Goal: Task Accomplishment & Management: Use online tool/utility

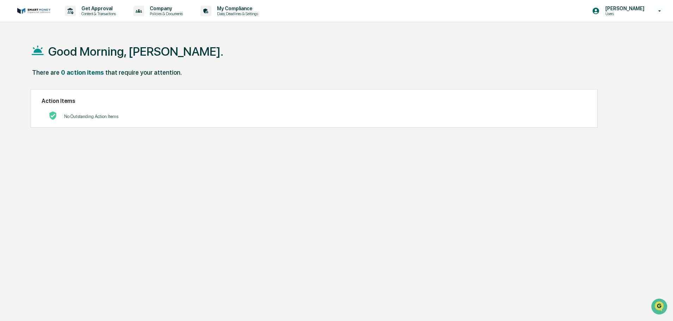
click at [610, 13] on p "Users" at bounding box center [624, 13] width 48 height 5
click at [617, 36] on li "Switch to Admin view..." at bounding box center [621, 35] width 99 height 13
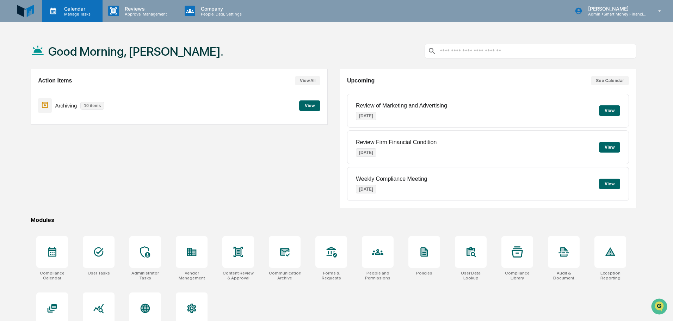
click at [81, 8] on p "Calendar" at bounding box center [76, 9] width 36 height 6
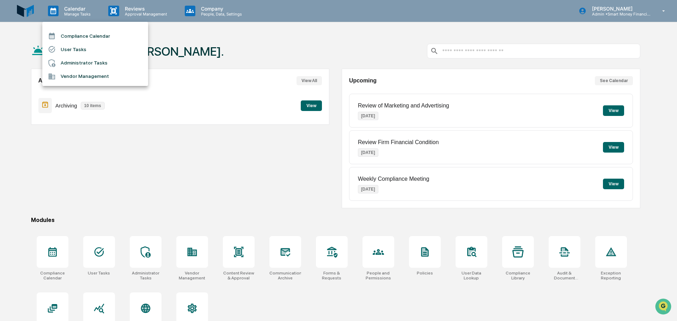
click at [75, 34] on li "Compliance Calendar" at bounding box center [95, 35] width 106 height 13
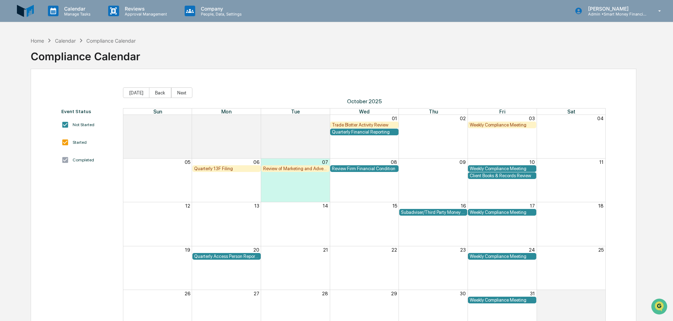
click at [238, 168] on div "Quarterly 13F Filing" at bounding box center [226, 168] width 65 height 5
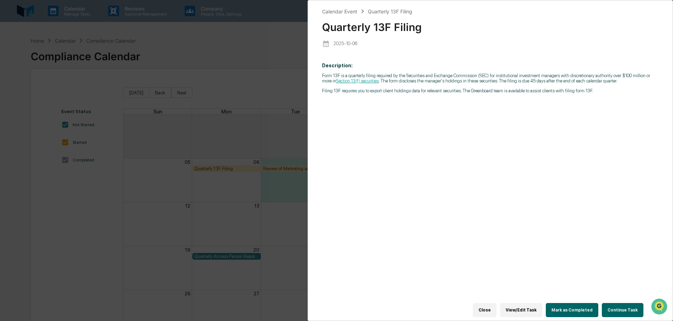
click at [609, 311] on button "Continue Task" at bounding box center [623, 310] width 42 height 14
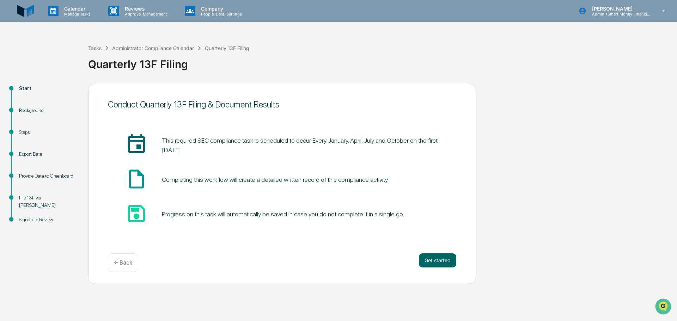
click at [448, 253] on div "Conduct Quarterly 13F Filing & Document Results insert_invitation_icon This req…" at bounding box center [282, 184] width 388 height 200
click at [448, 254] on button "Get started" at bounding box center [437, 260] width 37 height 14
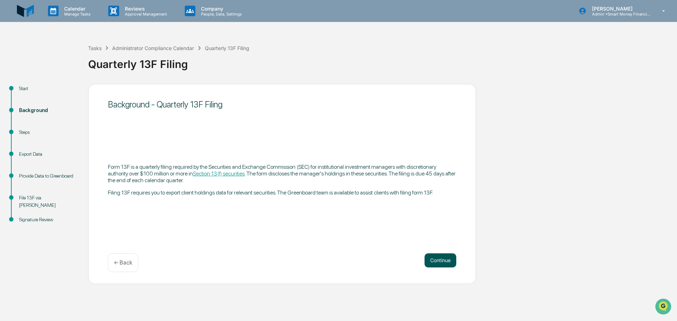
click at [442, 259] on button "Continue" at bounding box center [440, 260] width 32 height 14
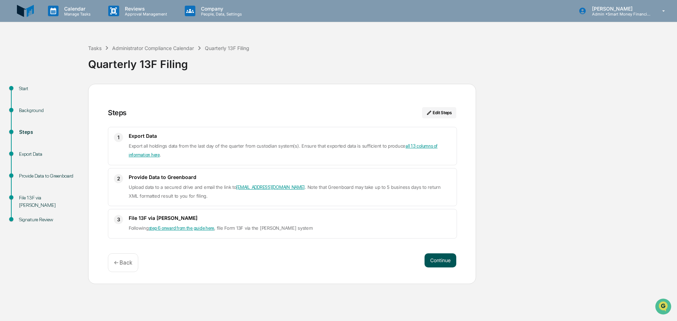
click at [439, 259] on button "Continue" at bounding box center [440, 260] width 32 height 14
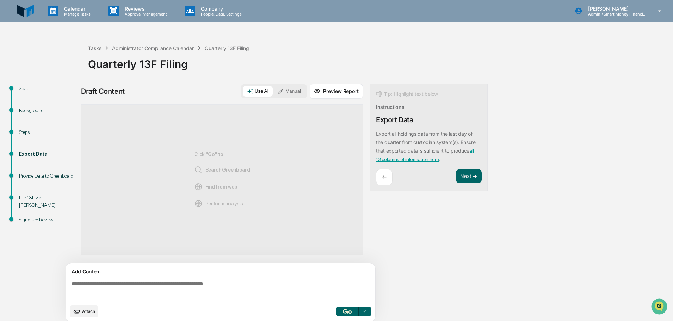
click at [294, 89] on button "Manual" at bounding box center [289, 91] width 32 height 11
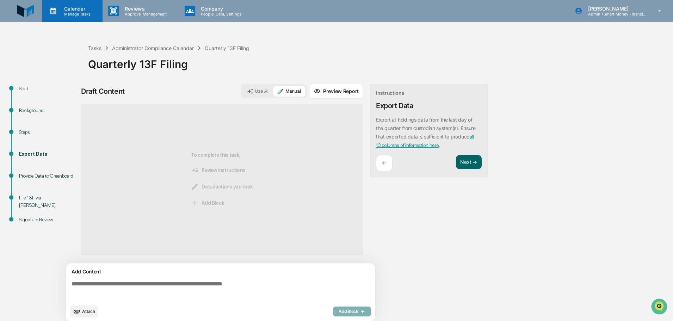
click at [85, 9] on p "Calendar" at bounding box center [76, 9] width 36 height 6
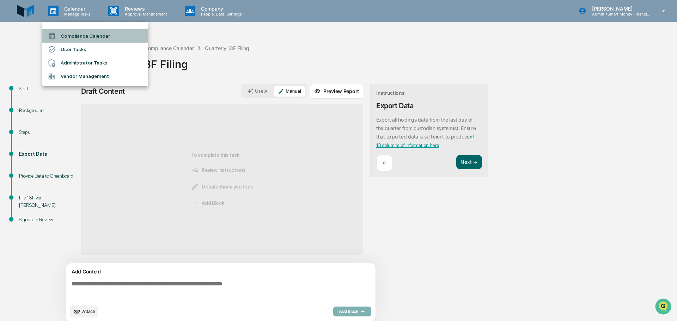
click at [87, 35] on li "Compliance Calendar" at bounding box center [95, 35] width 106 height 13
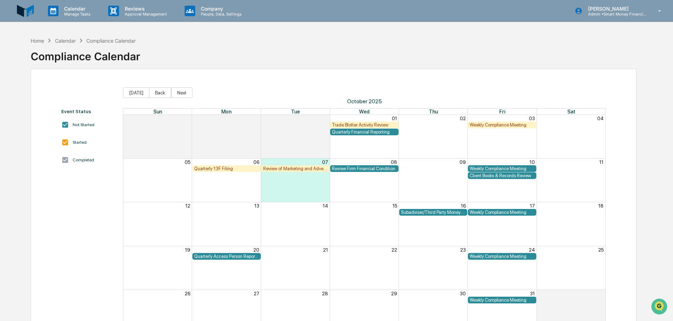
click at [221, 172] on div "Quarterly 13F Filing" at bounding box center [226, 168] width 68 height 7
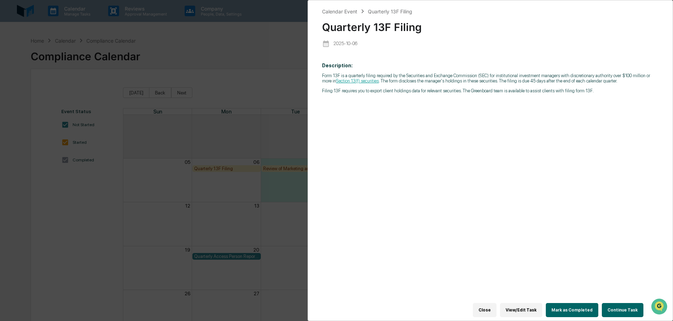
click at [549, 303] on div "Close View/Edit Task Mark as Completed Continue Task" at bounding box center [486, 310] width 328 height 21
click at [554, 306] on button "Mark as Completed" at bounding box center [572, 310] width 53 height 14
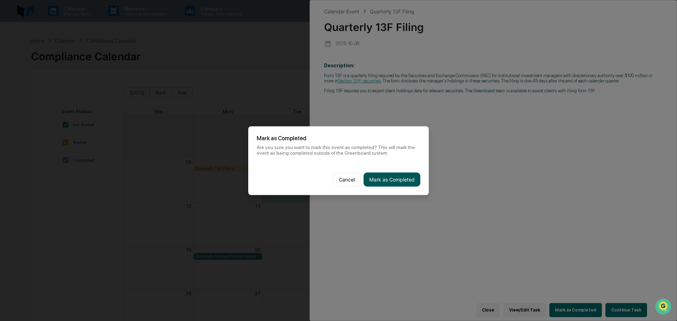
click at [409, 178] on button "Mark as Completed" at bounding box center [391, 179] width 57 height 14
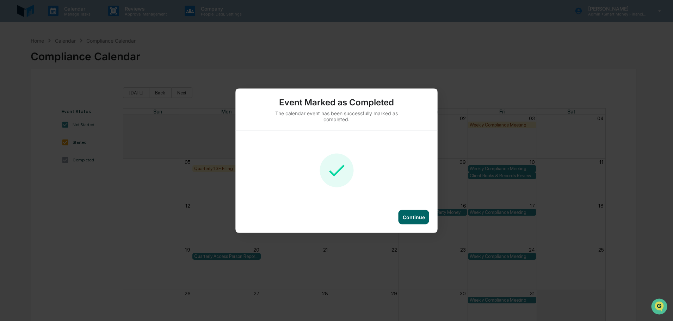
click at [422, 221] on div "Continue" at bounding box center [414, 217] width 31 height 14
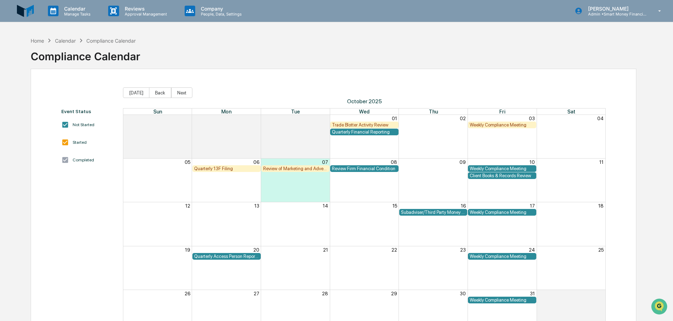
click at [217, 169] on div "Quarterly 13F Filing" at bounding box center [226, 168] width 65 height 5
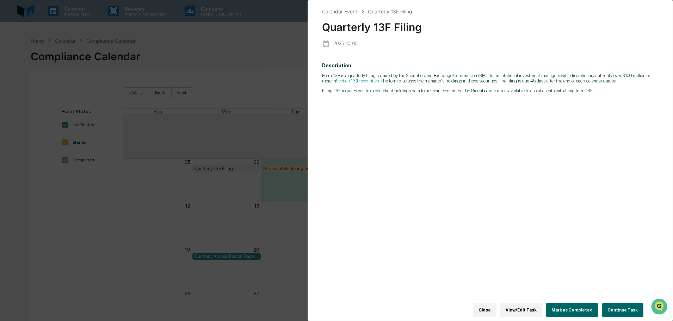
click at [531, 310] on button "View/Edit Task" at bounding box center [521, 310] width 42 height 14
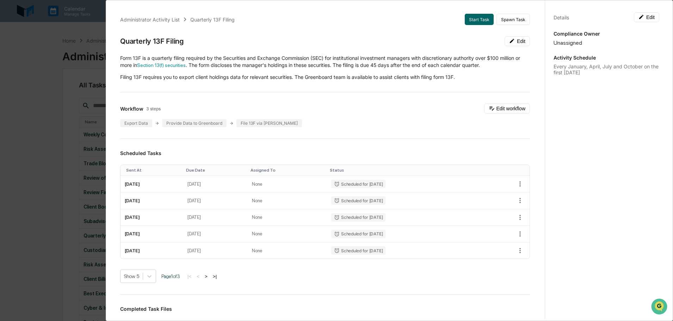
click at [98, 37] on div "Administrator Activity List Quarterly 13F Filing Start Task Spawn Task Quarterl…" at bounding box center [336, 160] width 673 height 321
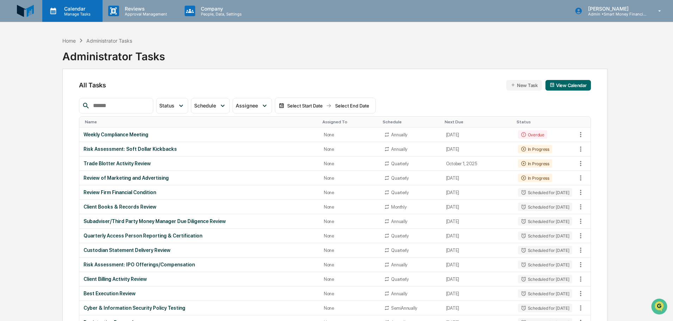
click at [87, 9] on p "Calendar" at bounding box center [76, 9] width 36 height 6
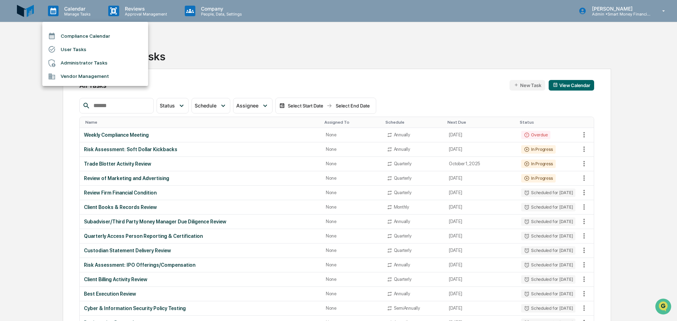
click at [57, 42] on li "Compliance Calendar" at bounding box center [95, 35] width 106 height 13
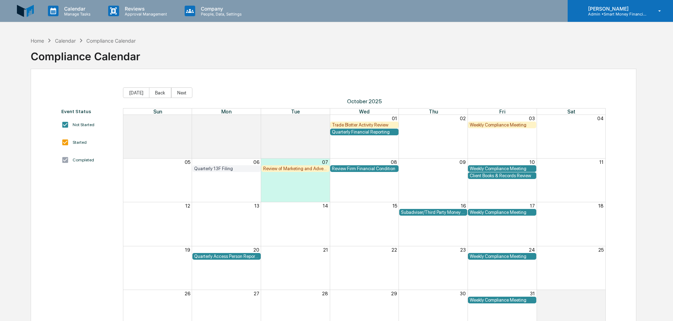
click at [652, 7] on div "[PERSON_NAME] Admin • Smart Money Financial Advisors" at bounding box center [620, 11] width 105 height 22
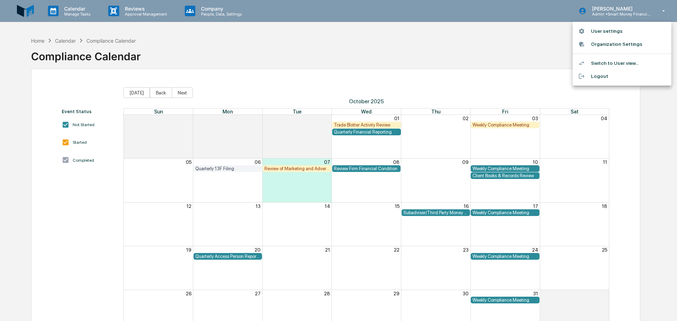
click at [618, 58] on li "Switch to User view..." at bounding box center [621, 63] width 99 height 13
